Goal: Find specific page/section: Find specific page/section

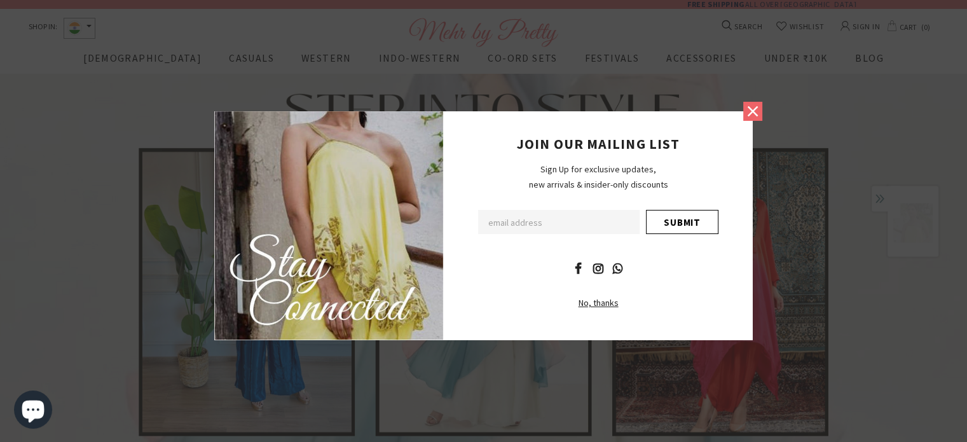
click at [748, 114] on icon at bounding box center [753, 111] width 10 height 10
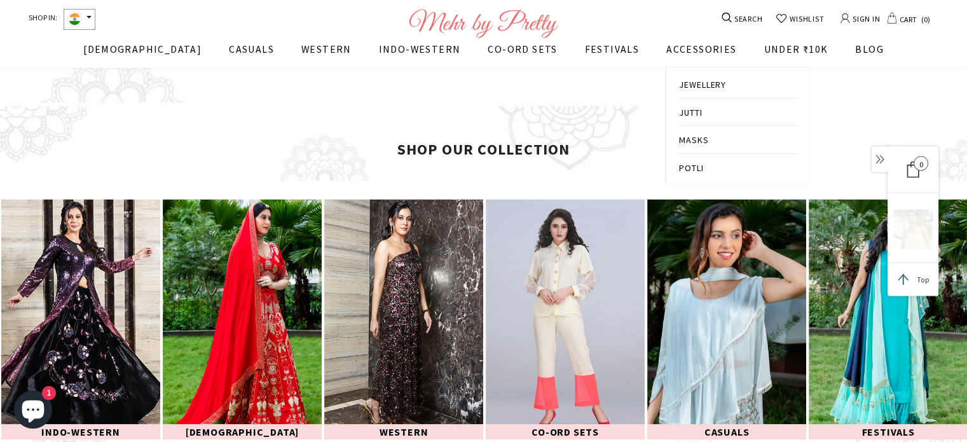
scroll to position [1784, 0]
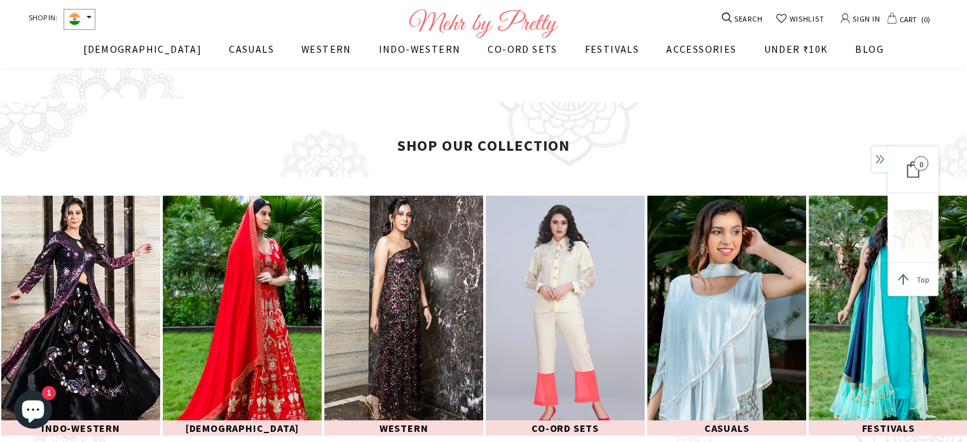
click at [723, 17] on icon at bounding box center [727, 17] width 10 height 11
click at [824, 17] on input "Search Site" at bounding box center [805, 18] width 152 height 27
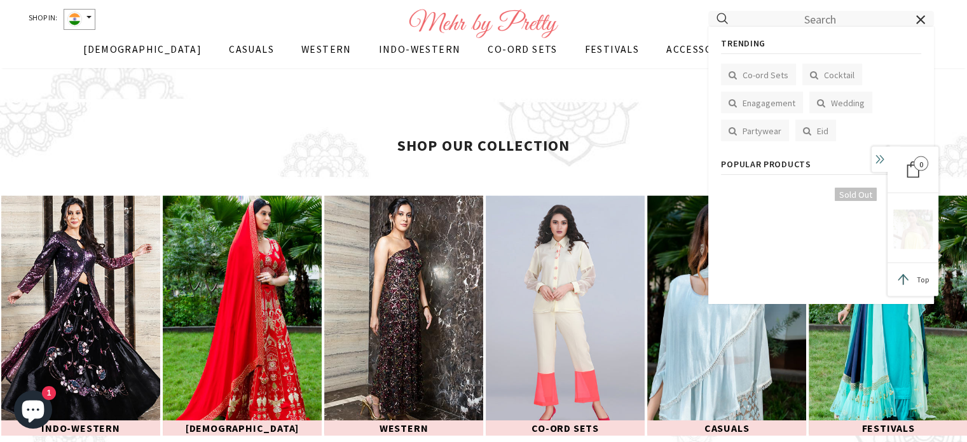
paste input "MEHR BY PRETTY"
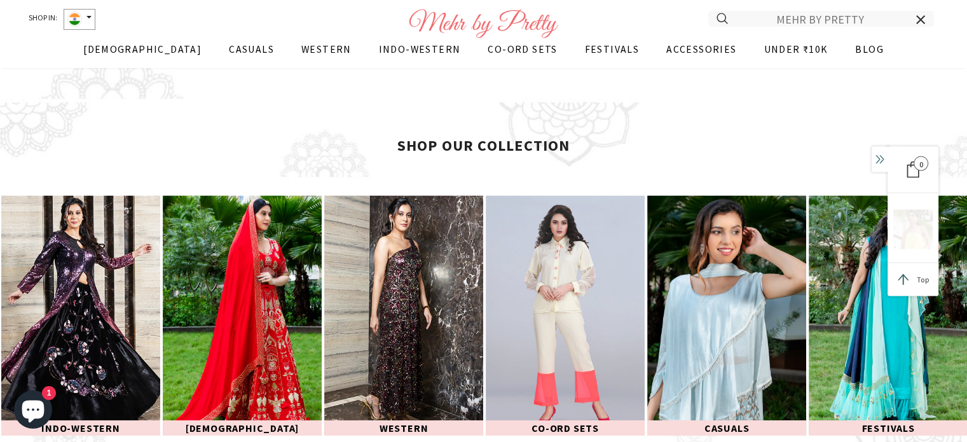
type input "MEHR BY PRETTY"
click at [709, 6] on button "submit" at bounding box center [725, 18] width 33 height 25
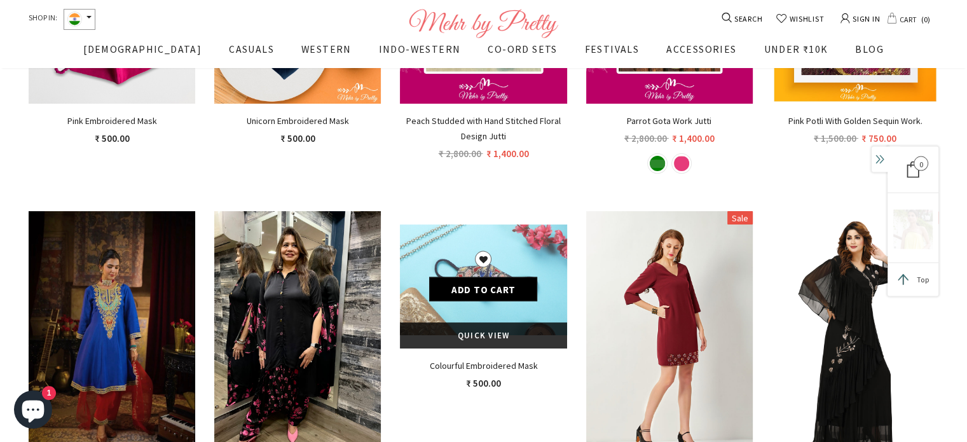
scroll to position [321, 0]
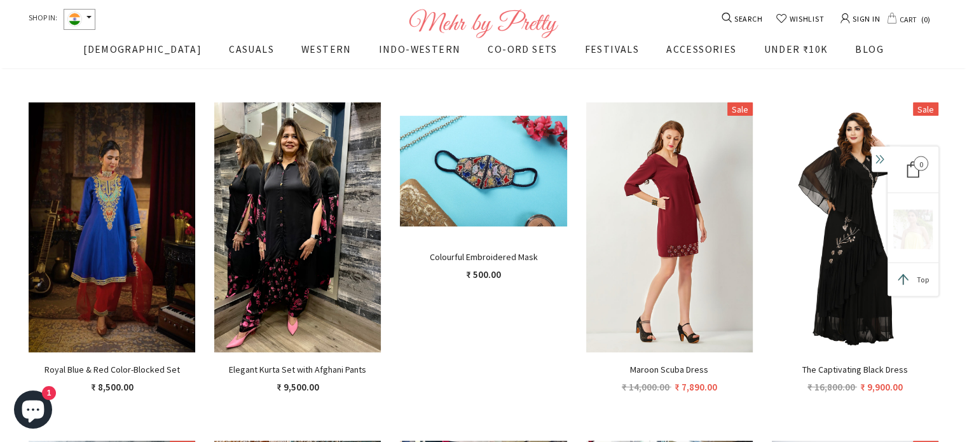
click at [727, 17] on icon at bounding box center [727, 17] width 10 height 11
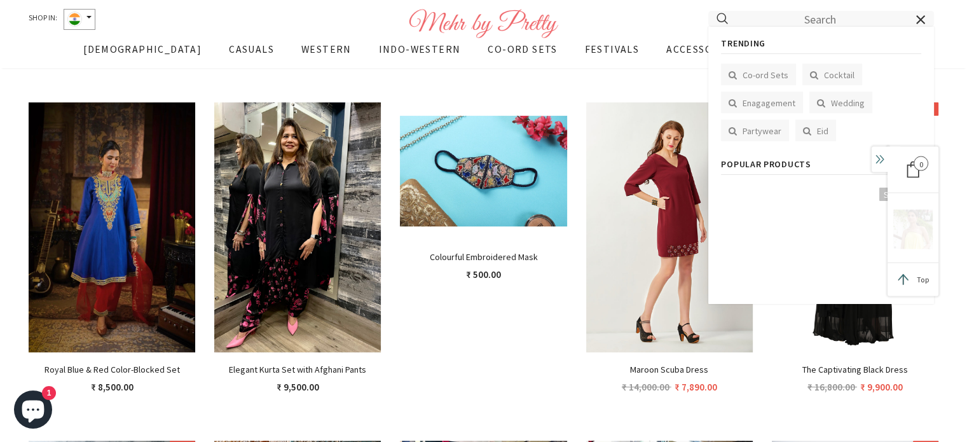
click at [794, 19] on input "Search Site" at bounding box center [805, 18] width 152 height 27
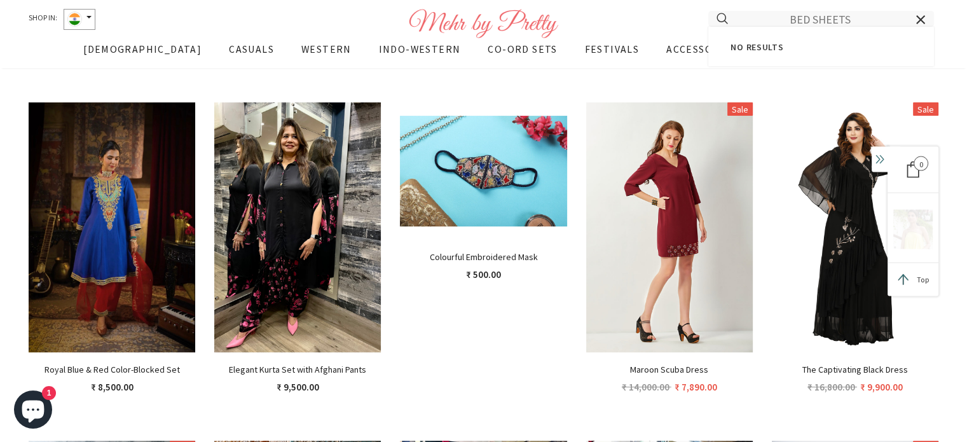
type input "BED SHEETS"
click at [709, 6] on button "submit" at bounding box center [725, 18] width 33 height 25
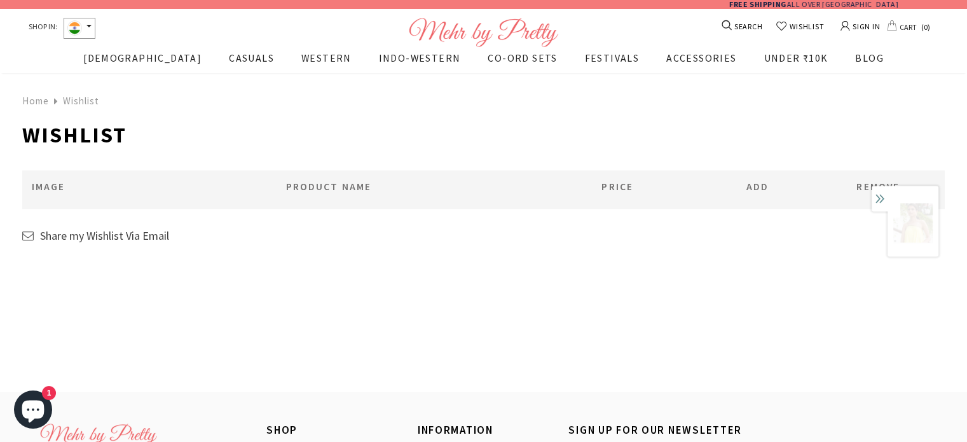
click at [724, 25] on icon at bounding box center [727, 25] width 10 height 11
click at [768, 25] on input "Search Site" at bounding box center [805, 26] width 152 height 27
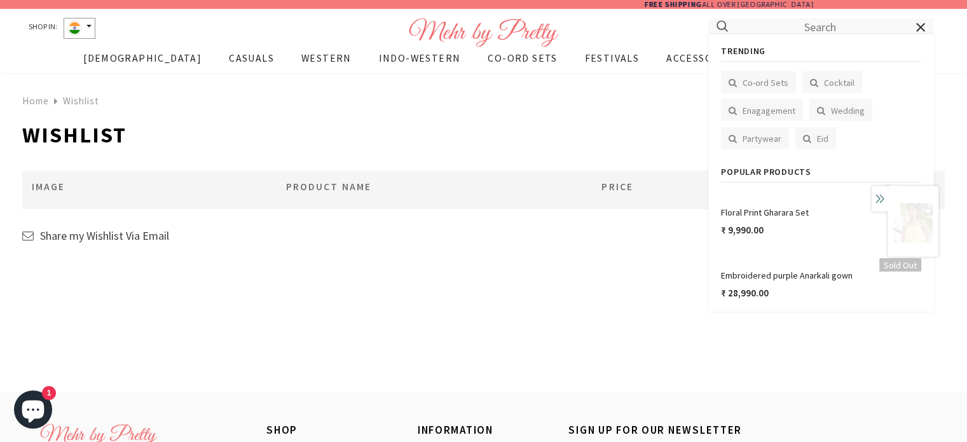
paste input "MEHR BY PRETTY"
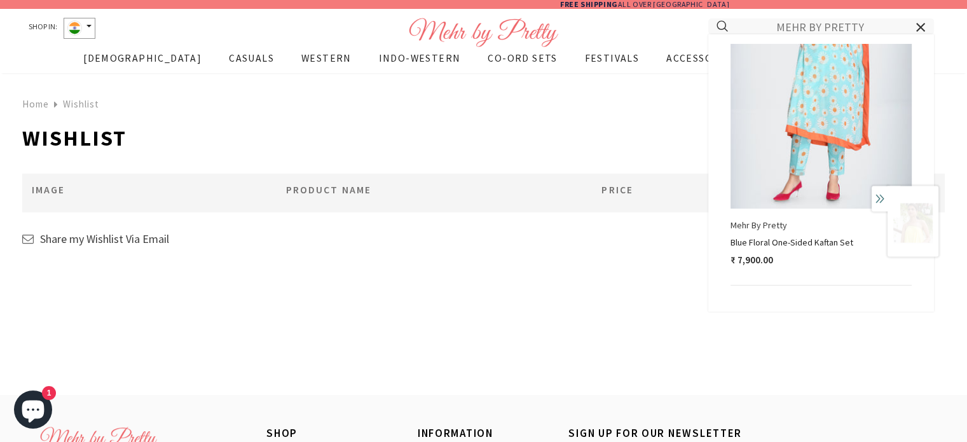
type input "MEHR BY PRETTY"
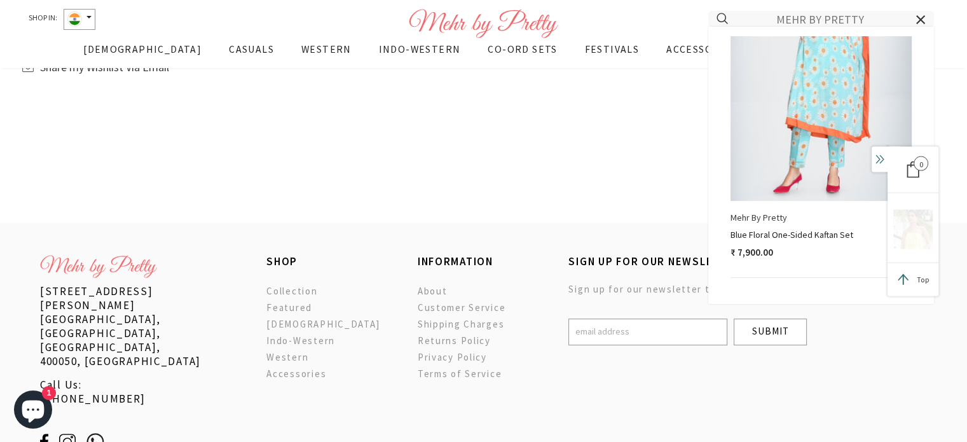
scroll to position [321, 0]
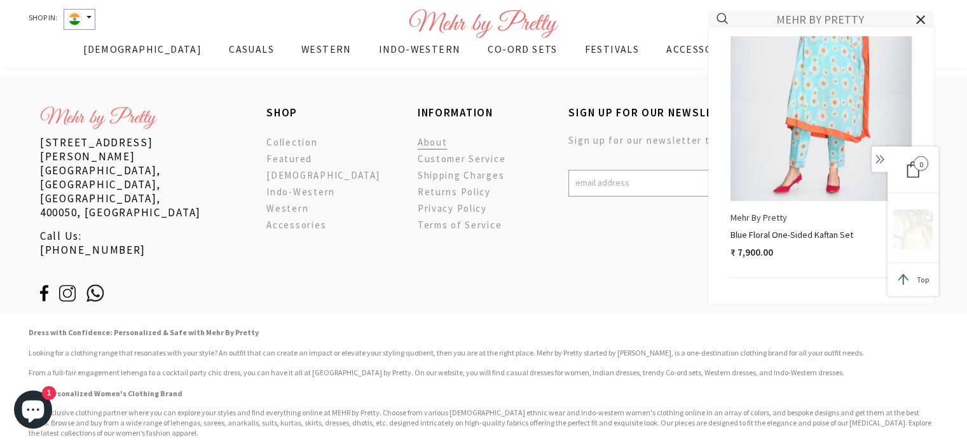
click at [430, 141] on span "About" at bounding box center [433, 142] width 30 height 12
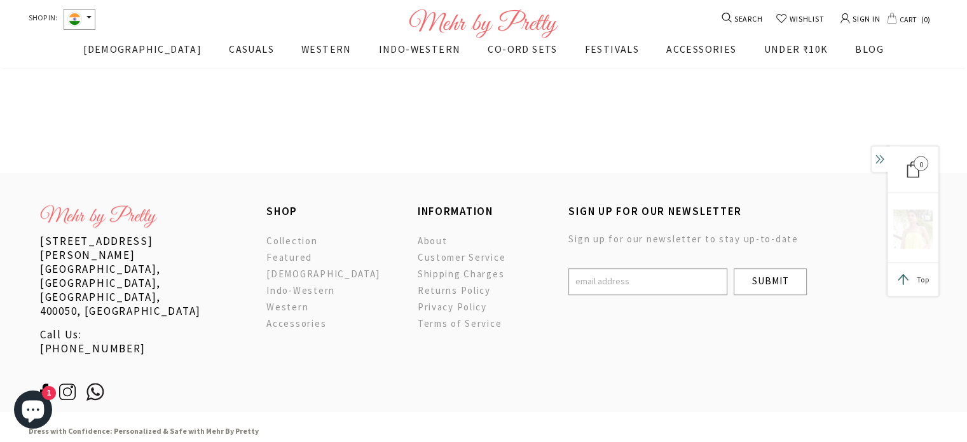
scroll to position [703, 0]
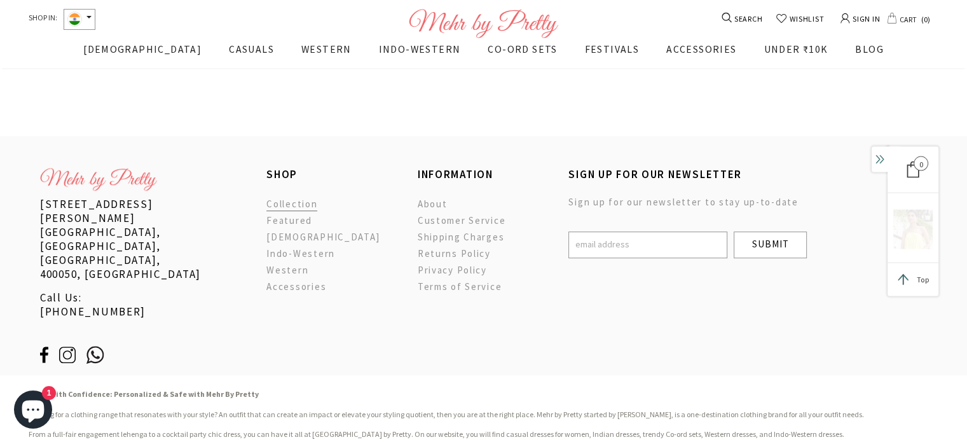
click at [290, 205] on span "Collection" at bounding box center [291, 204] width 51 height 12
